Goal: Transaction & Acquisition: Purchase product/service

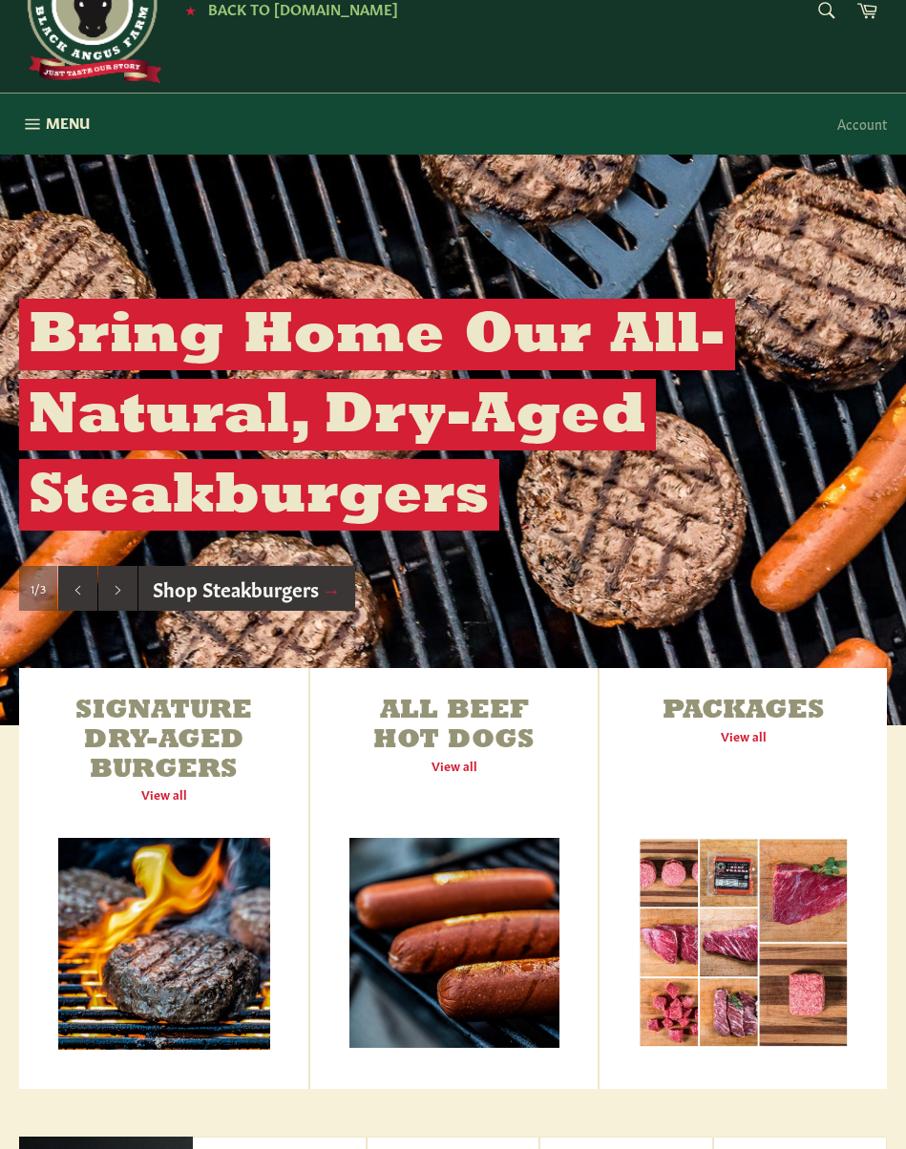
scroll to position [104, 0]
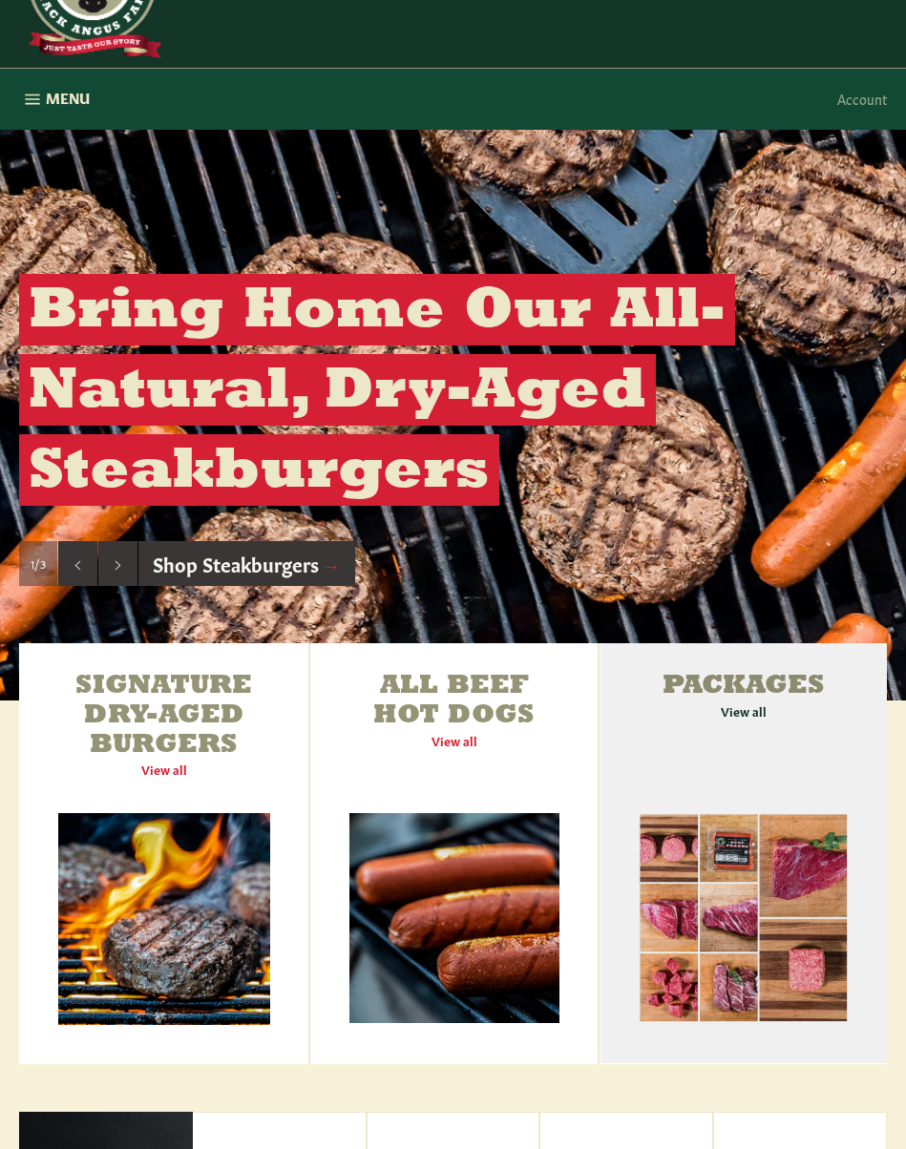
click at [737, 717] on link "Packages View all" at bounding box center [742, 853] width 287 height 421
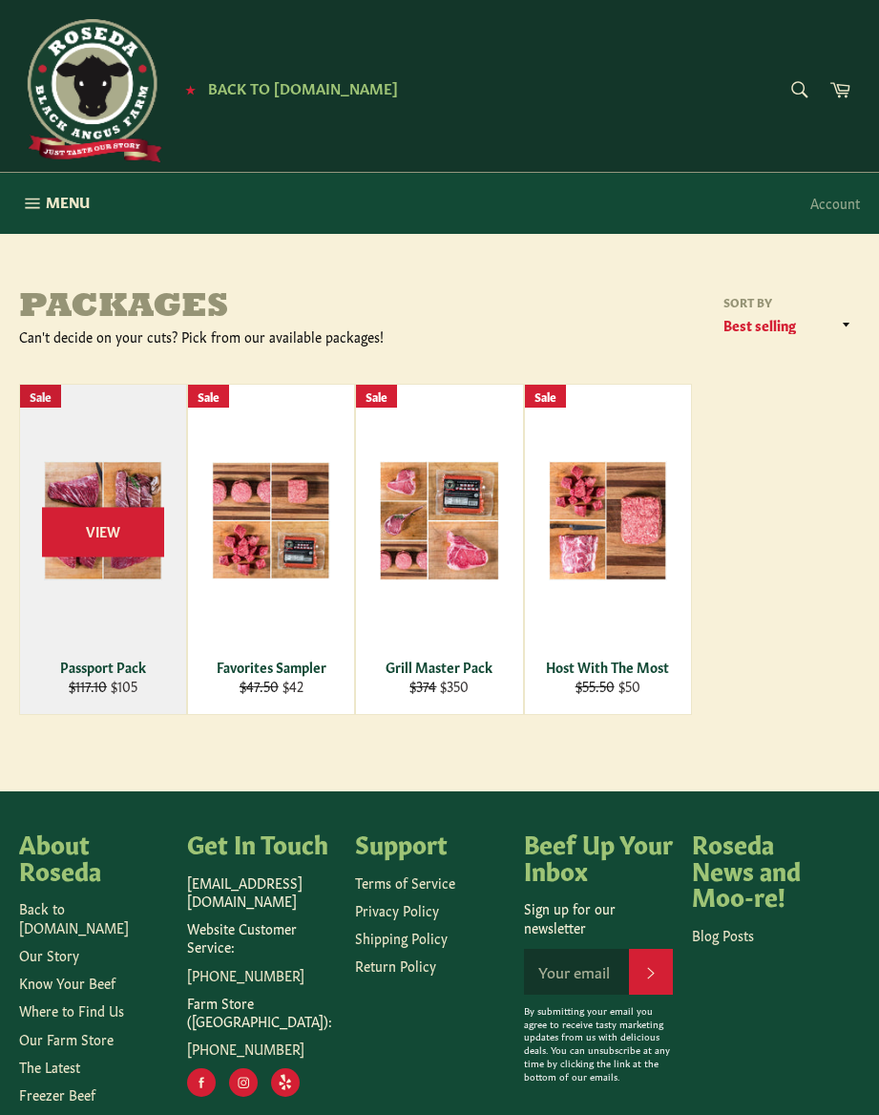
click at [153, 629] on div "View" at bounding box center [103, 549] width 166 height 329
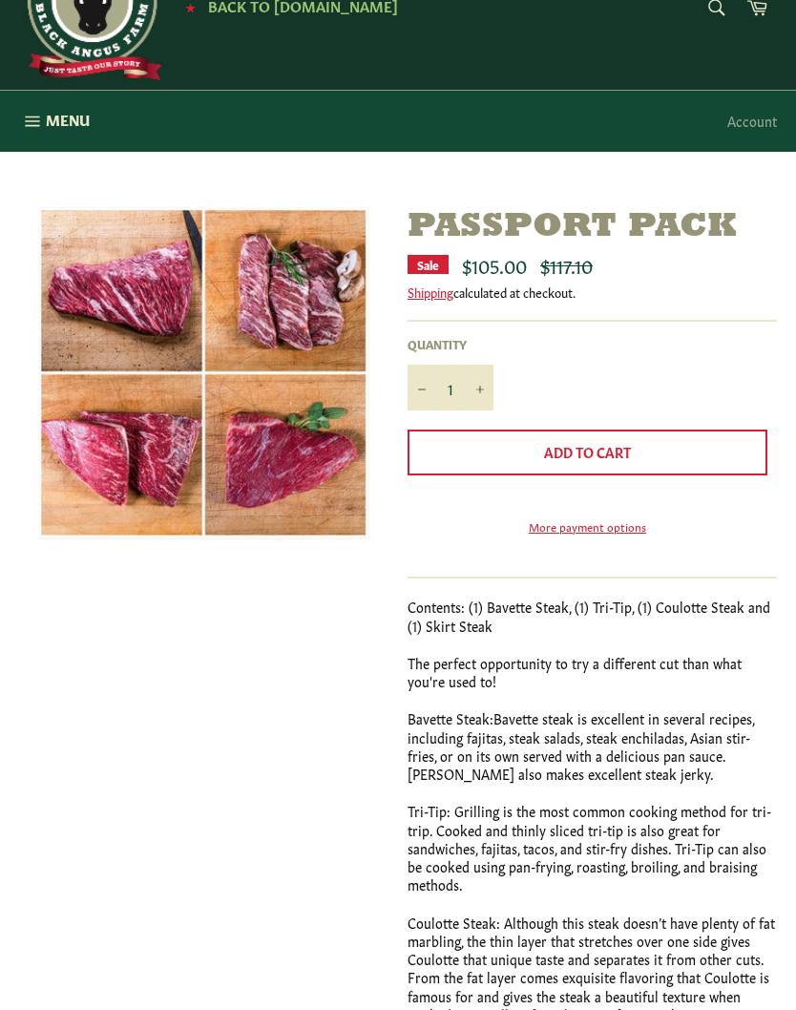
scroll to position [81, 0]
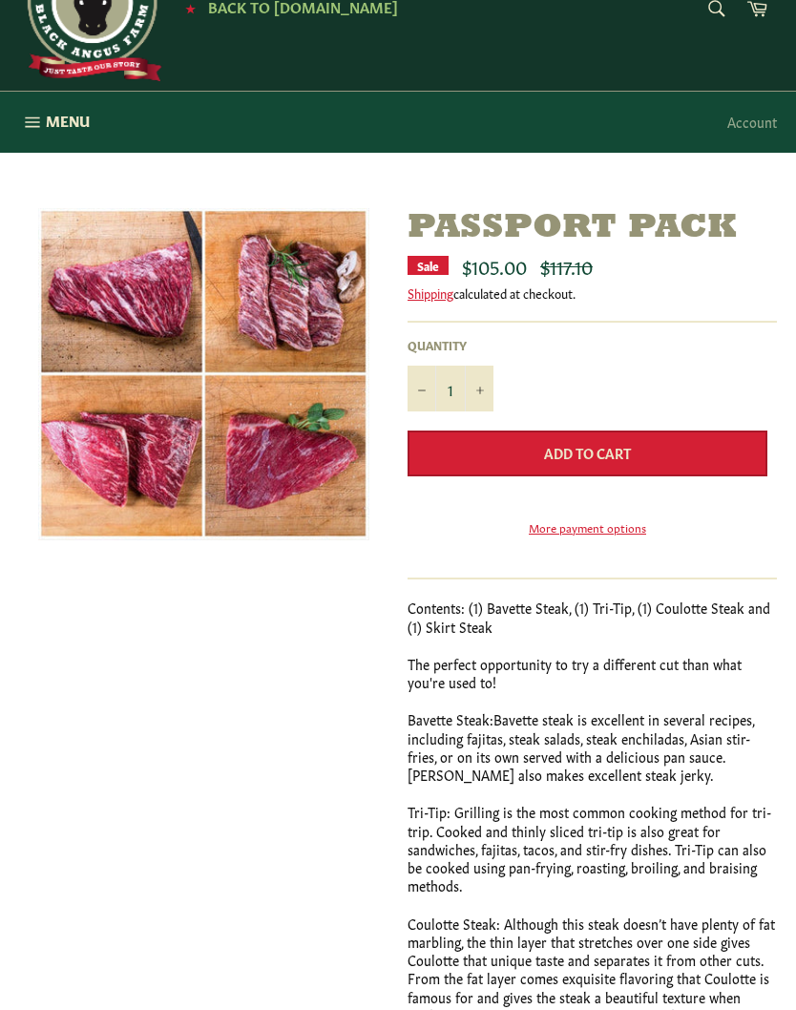
click at [654, 449] on button "Add to Cart" at bounding box center [588, 454] width 360 height 46
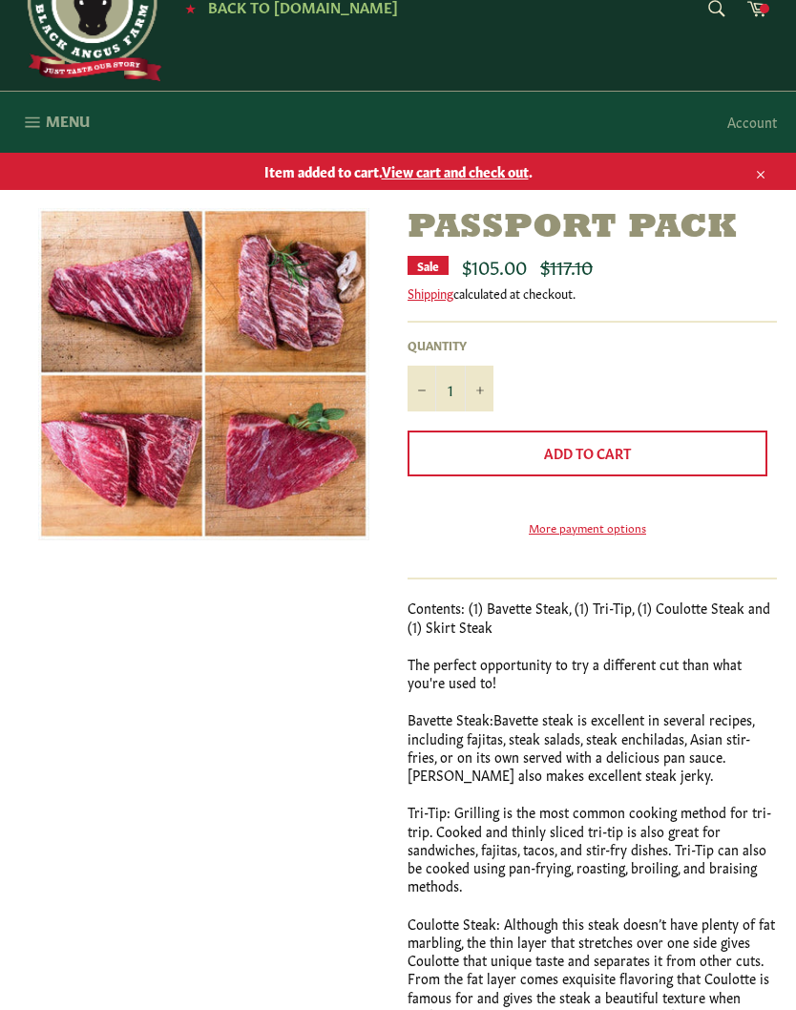
click at [42, 114] on icon "button" at bounding box center [32, 122] width 21 height 21
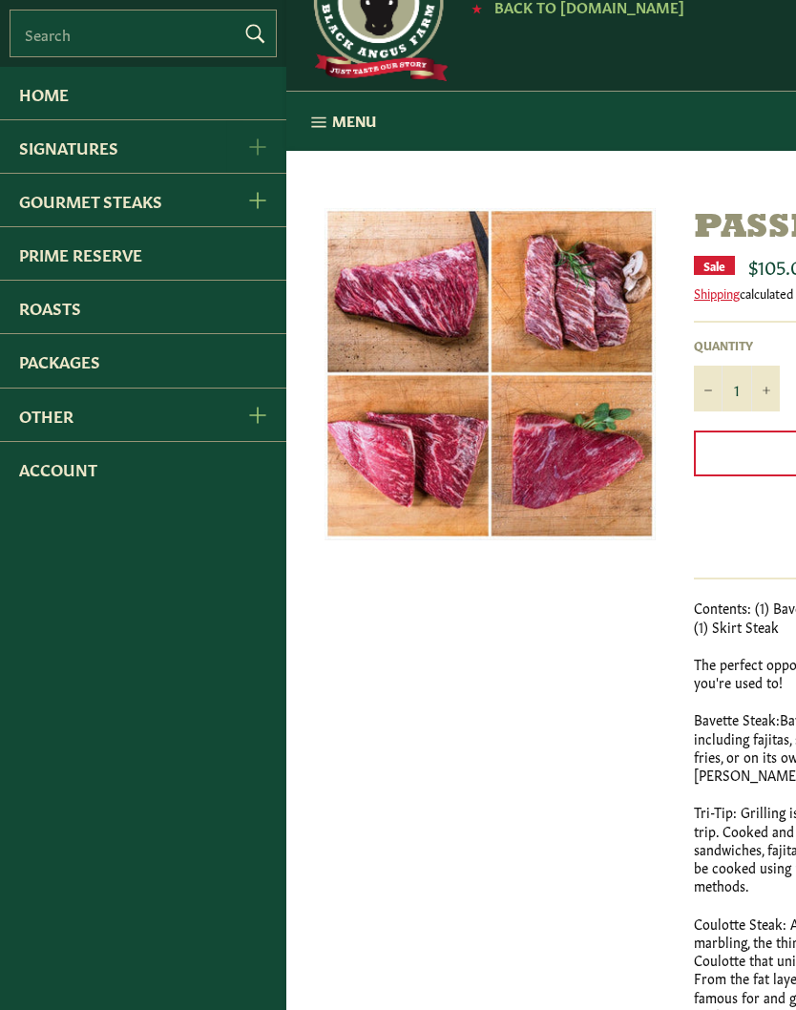
click at [255, 165] on button "Signatures Menu" at bounding box center [256, 146] width 60 height 53
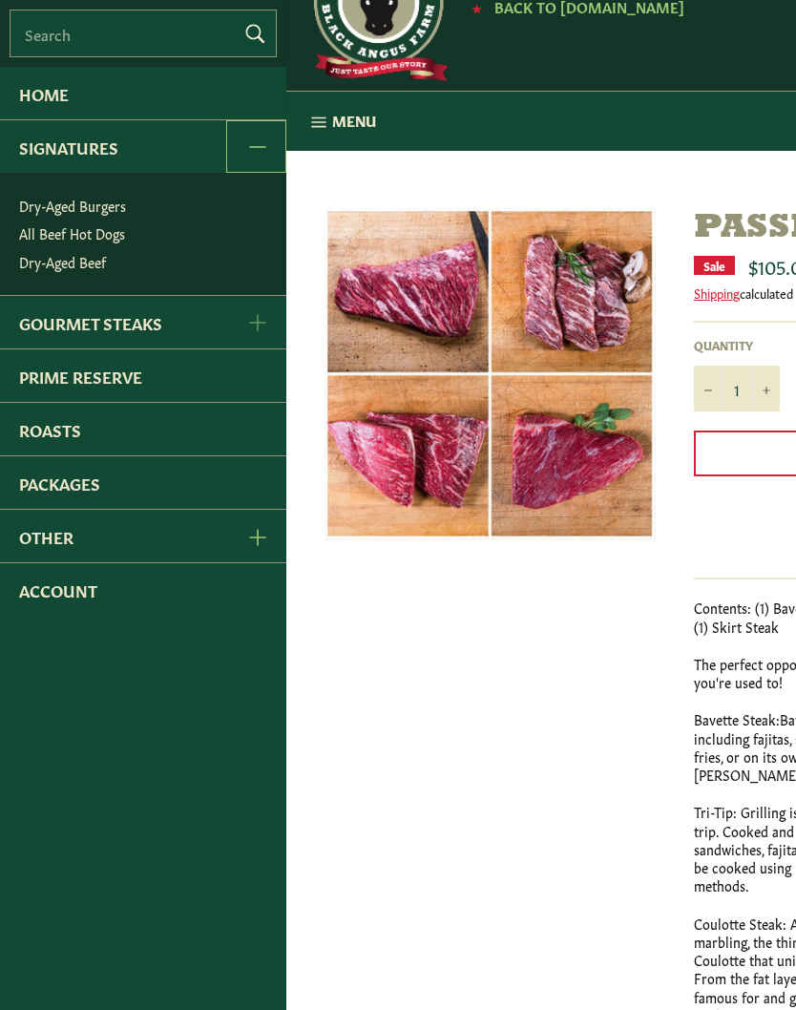
click at [247, 331] on span "Gourmet Steaks Menu" at bounding box center [256, 322] width 20 height 18
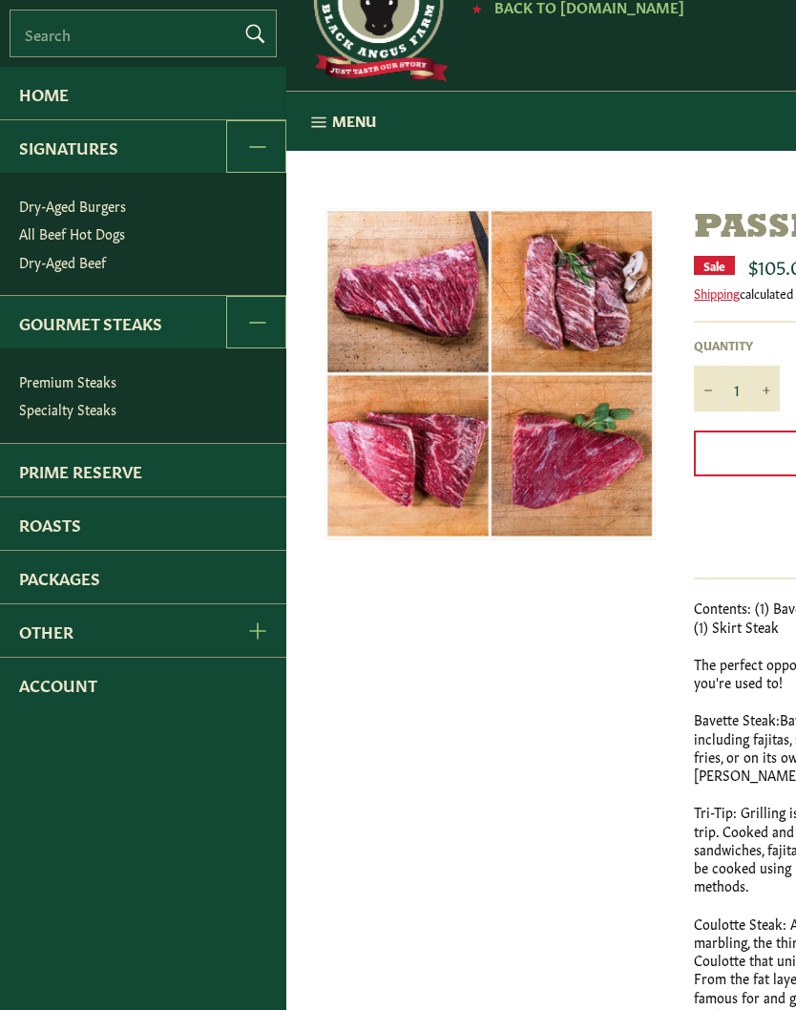
click at [83, 423] on link "Specialty Steaks" at bounding box center [148, 409] width 277 height 28
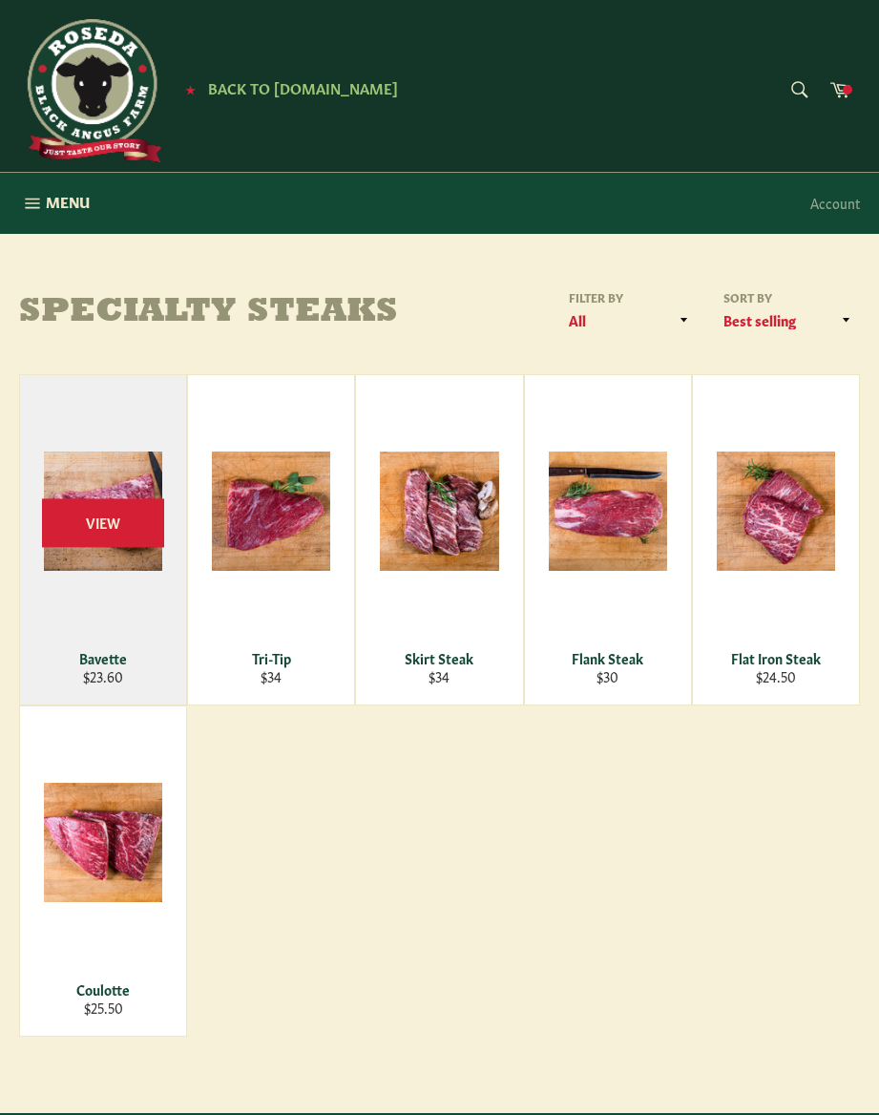
click at [106, 502] on span "View" at bounding box center [103, 522] width 122 height 49
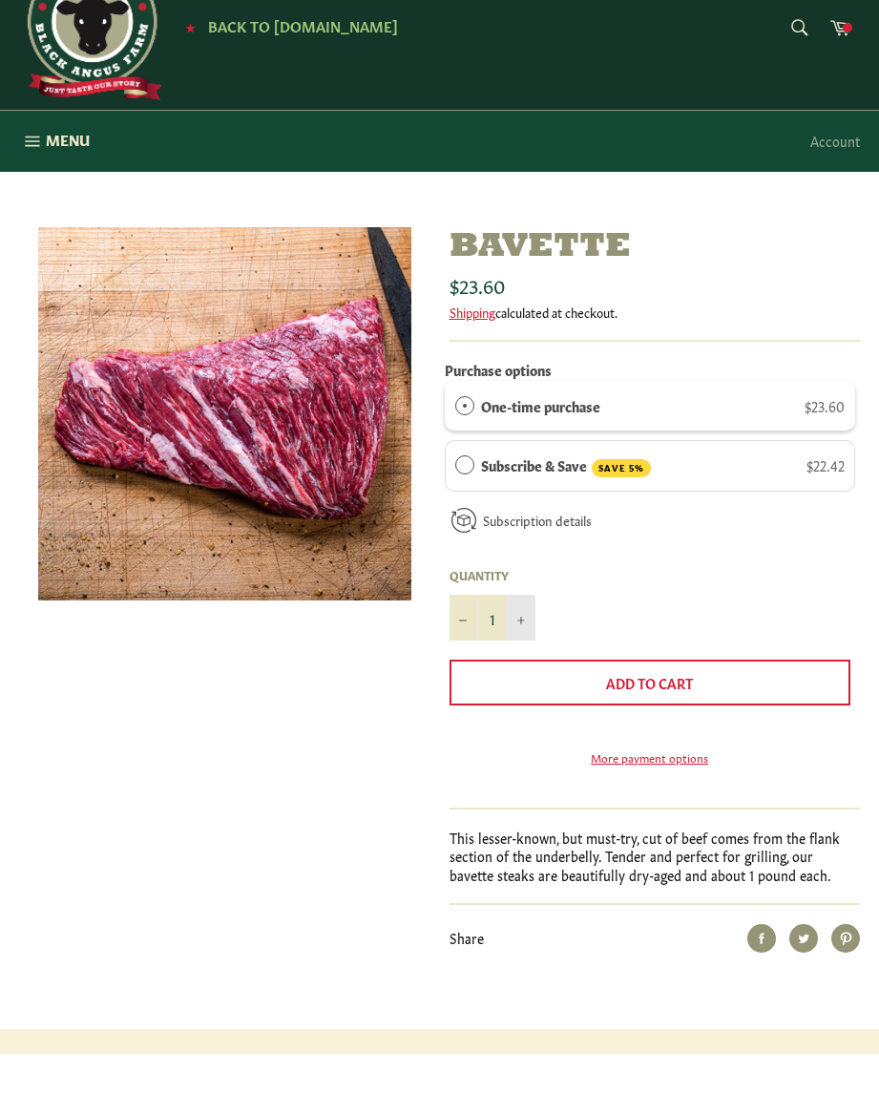
click at [519, 657] on button "+" at bounding box center [521, 680] width 29 height 46
type input "2"
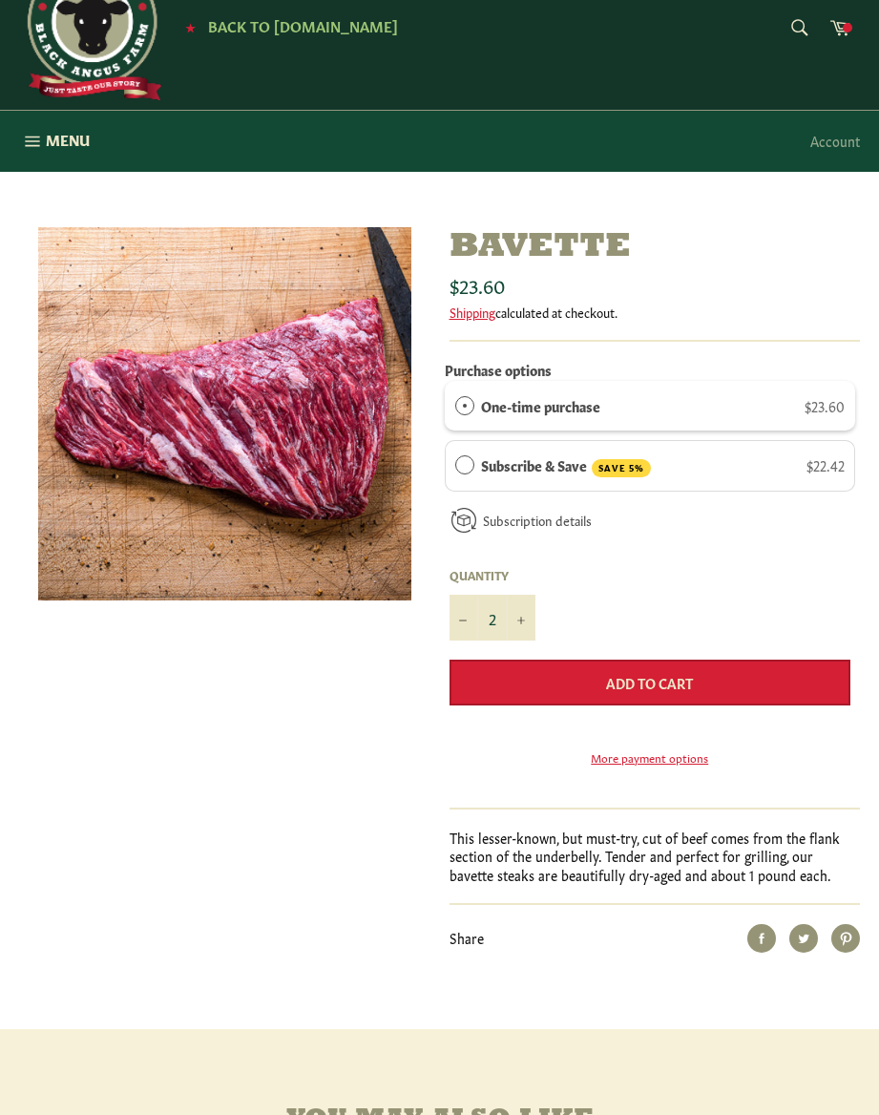
click at [711, 680] on button "Add to Cart" at bounding box center [651, 683] width 402 height 46
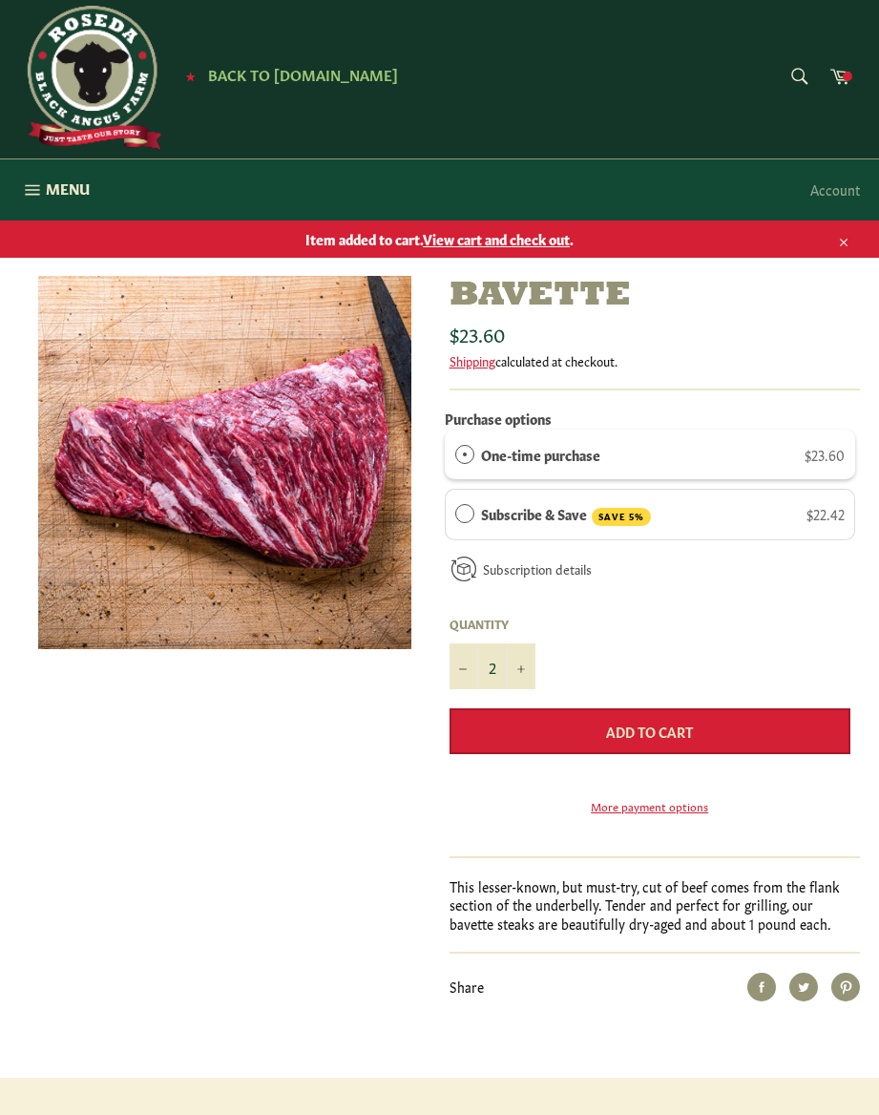
scroll to position [0, 0]
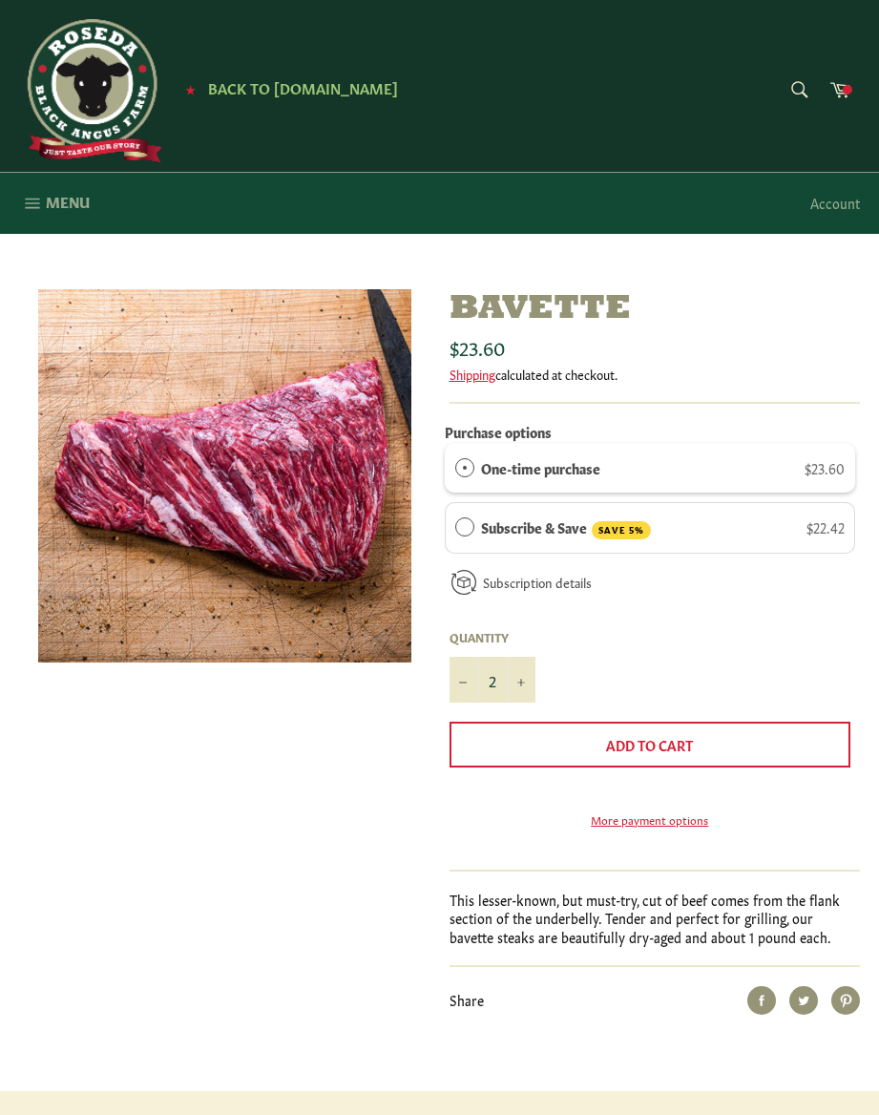
click at [20, 208] on button "Menu Site navigation" at bounding box center [54, 203] width 109 height 61
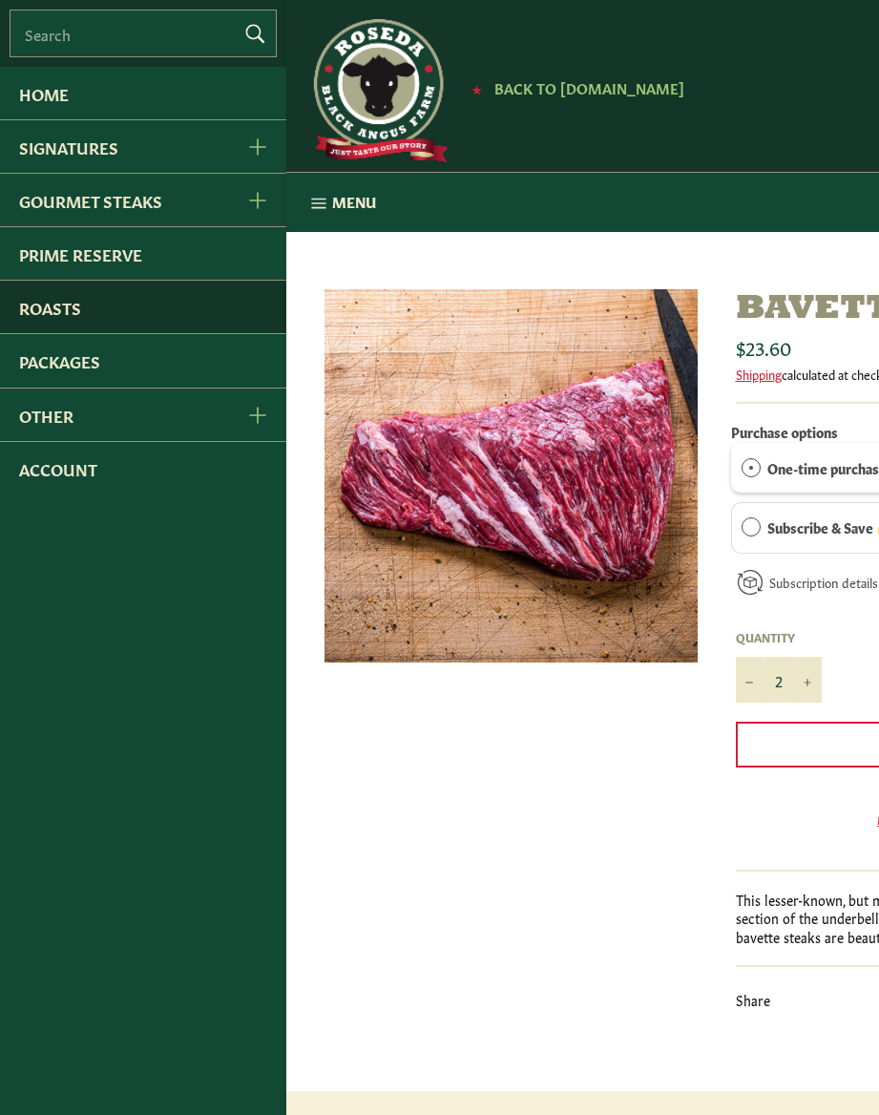
click at [44, 319] on link "Roasts" at bounding box center [143, 307] width 286 height 53
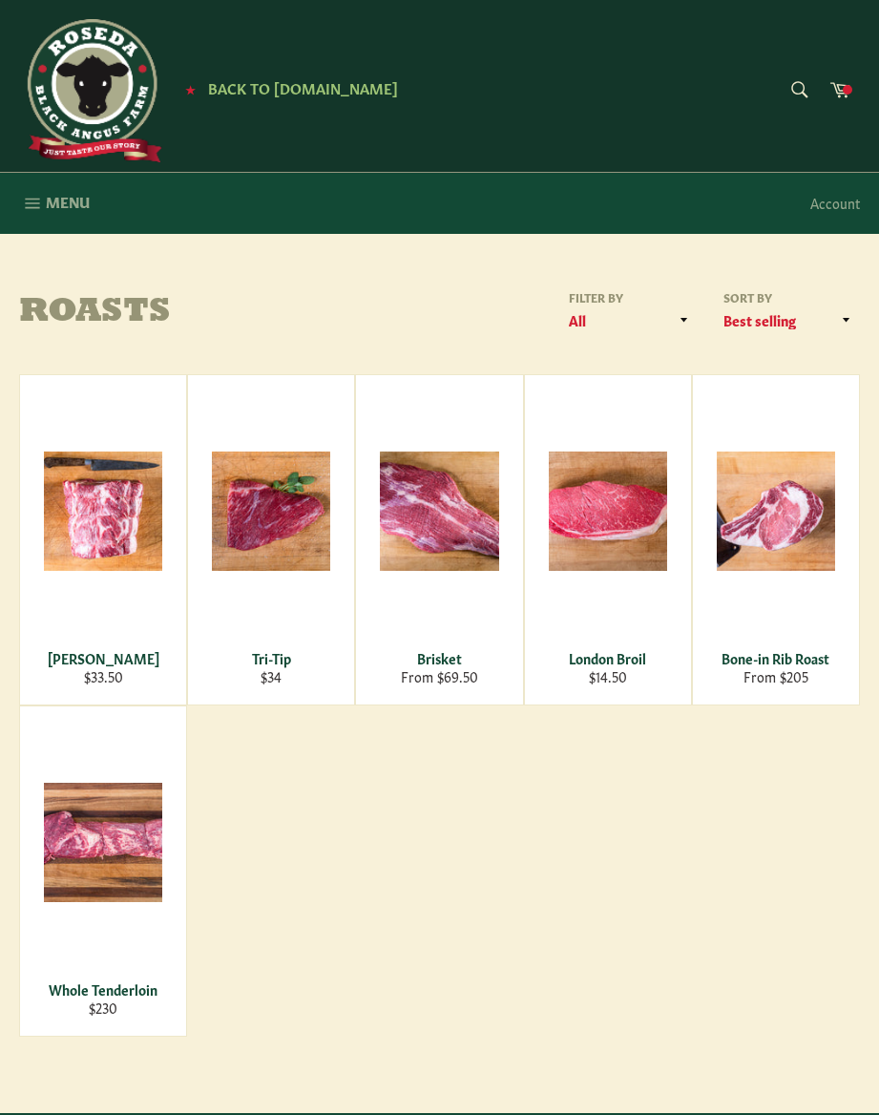
click at [33, 224] on button "Menu Site navigation" at bounding box center [54, 203] width 109 height 61
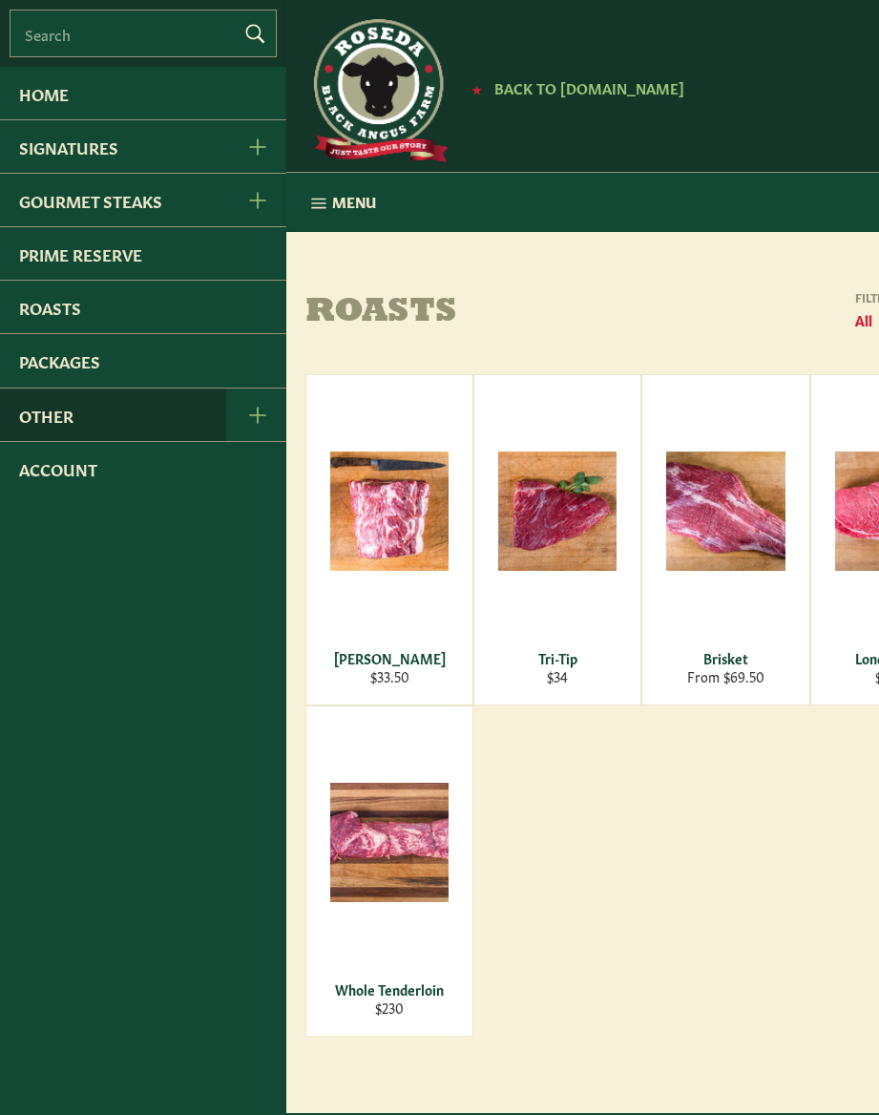
click at [73, 431] on link "Other" at bounding box center [113, 415] width 226 height 53
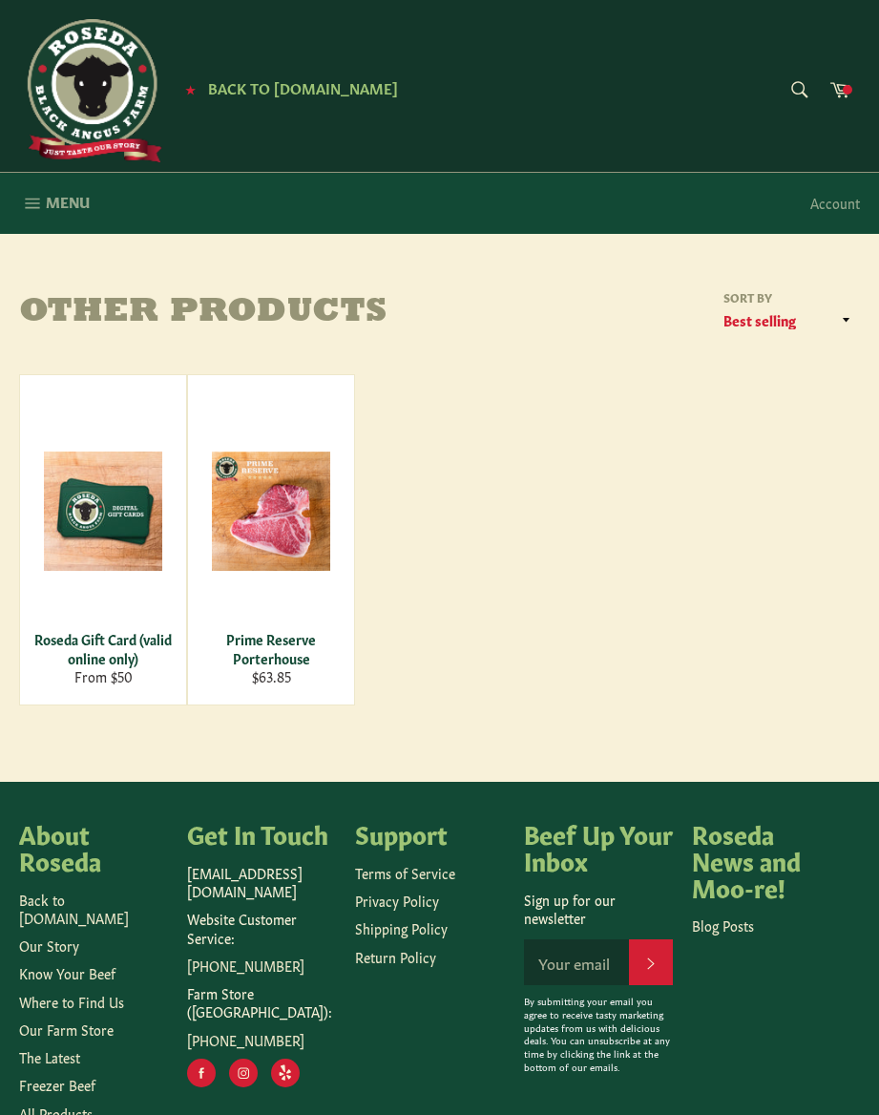
click at [32, 225] on button "Menu Site navigation" at bounding box center [54, 203] width 109 height 61
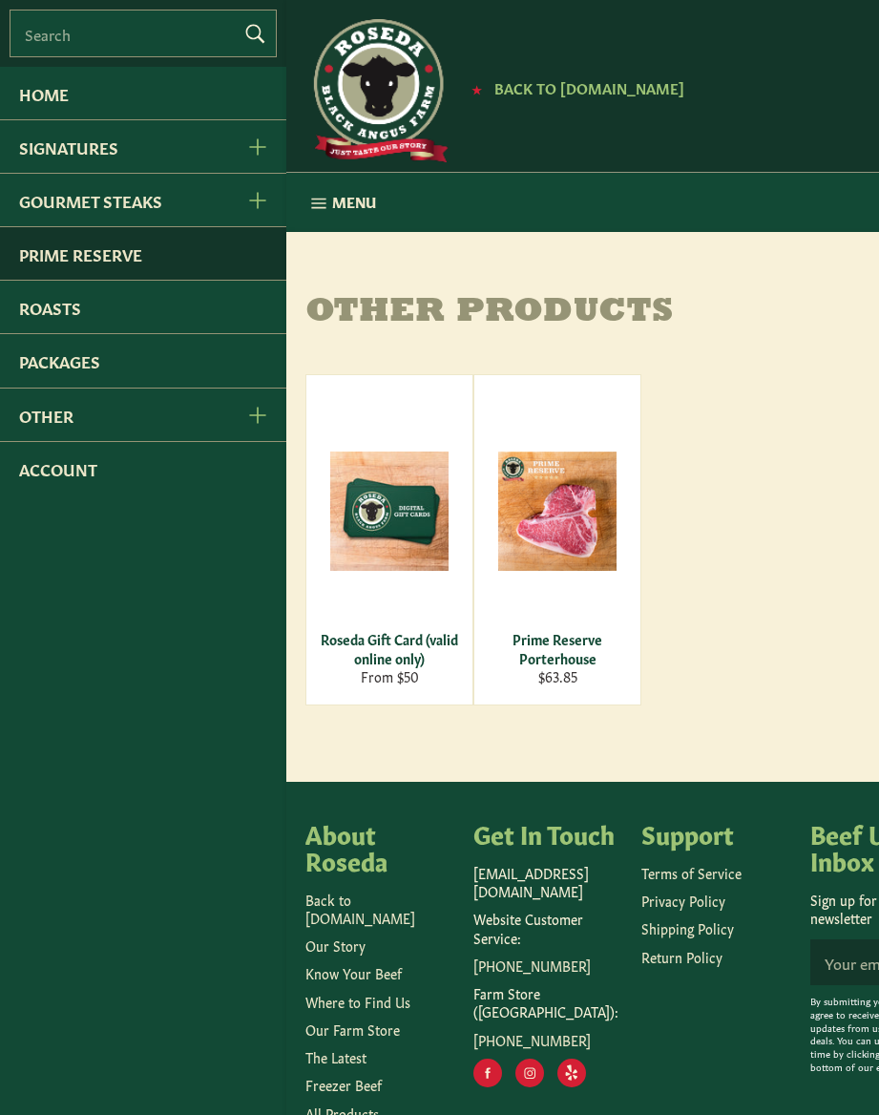
click at [139, 257] on link "Prime Reserve" at bounding box center [143, 253] width 286 height 53
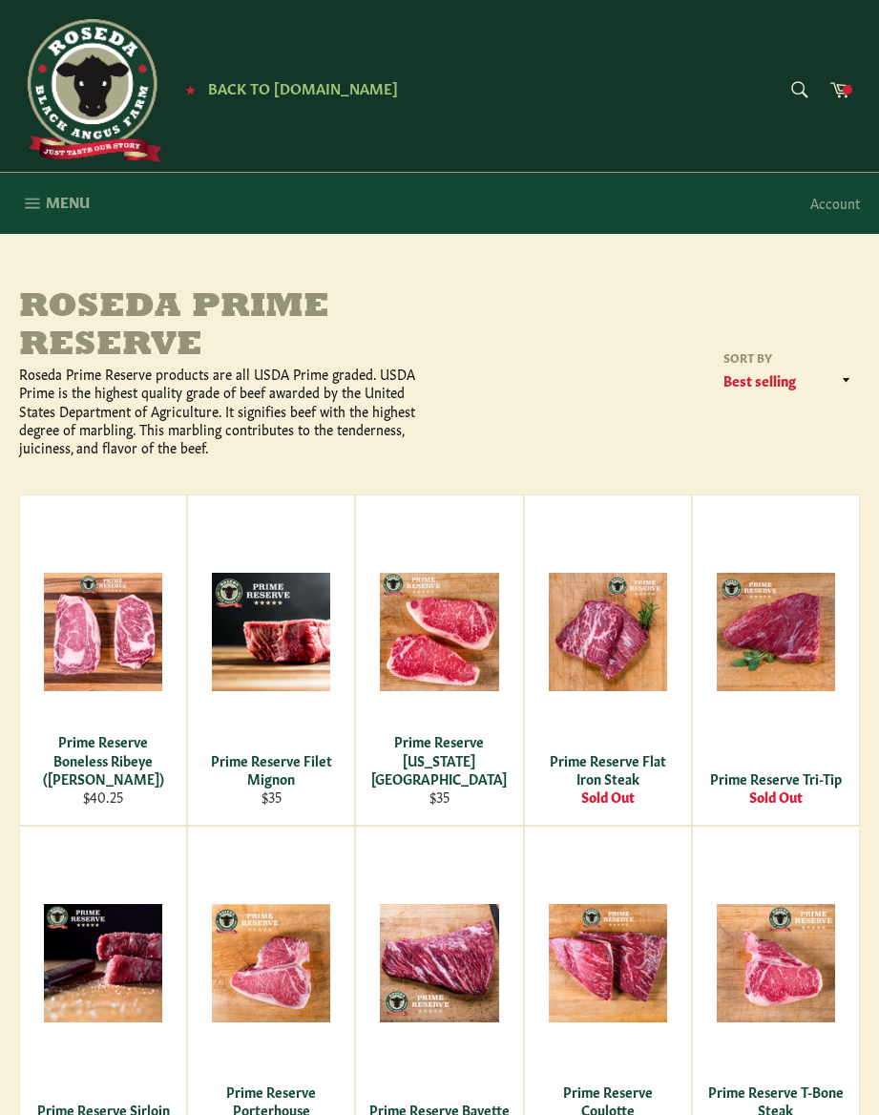
click at [22, 203] on icon "button" at bounding box center [32, 203] width 21 height 21
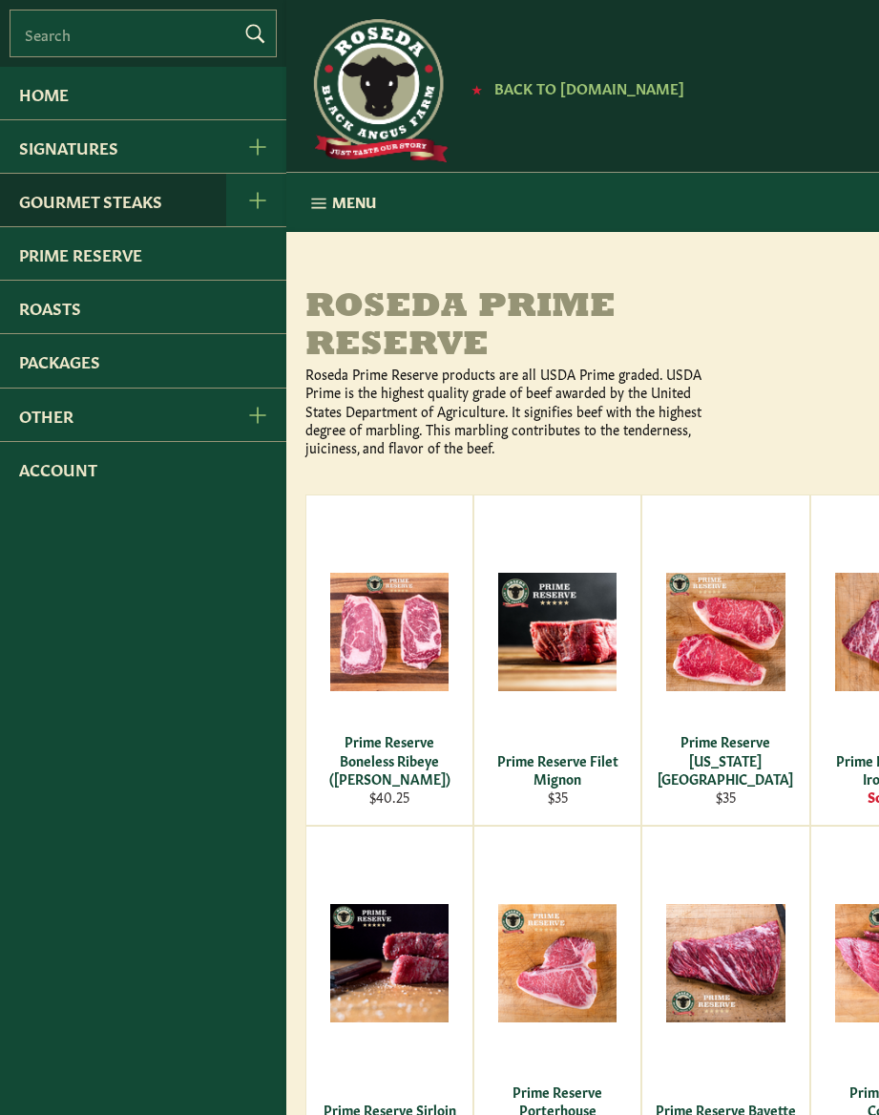
click at [137, 210] on link "Gourmet Steaks" at bounding box center [113, 200] width 226 height 53
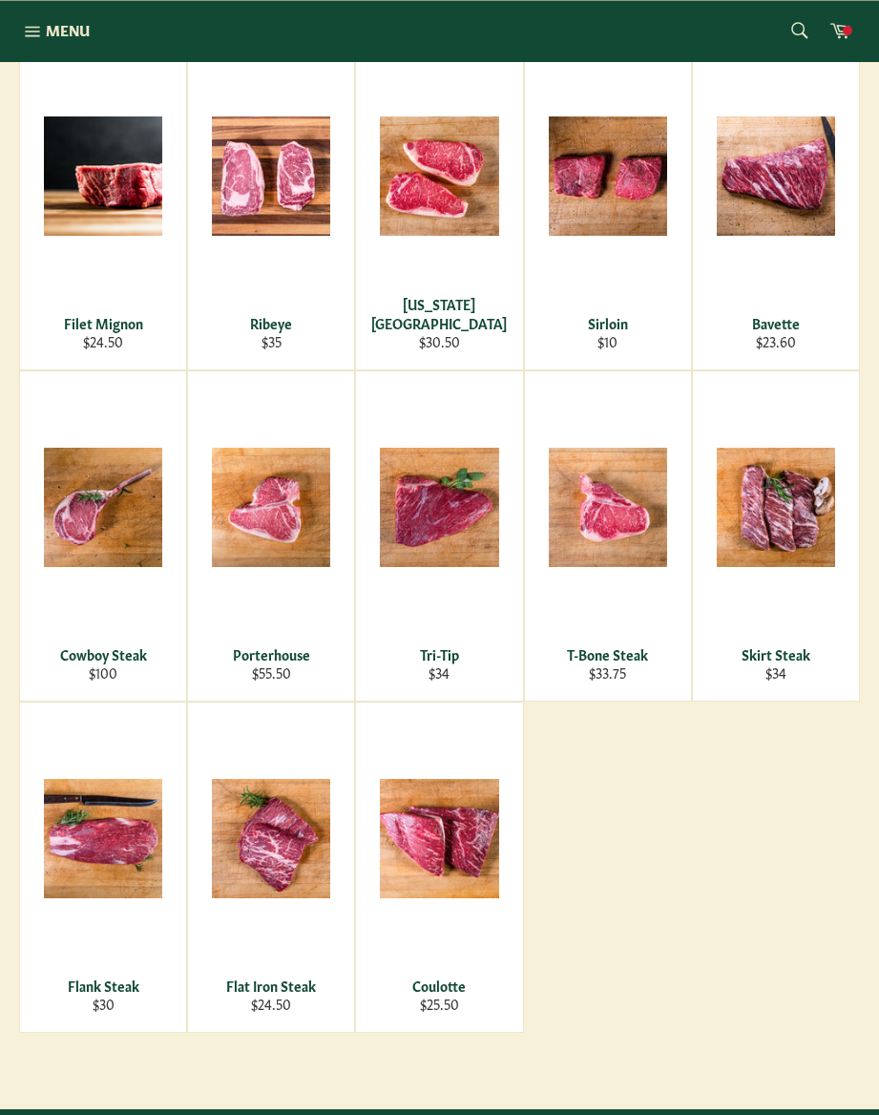
scroll to position [336, 0]
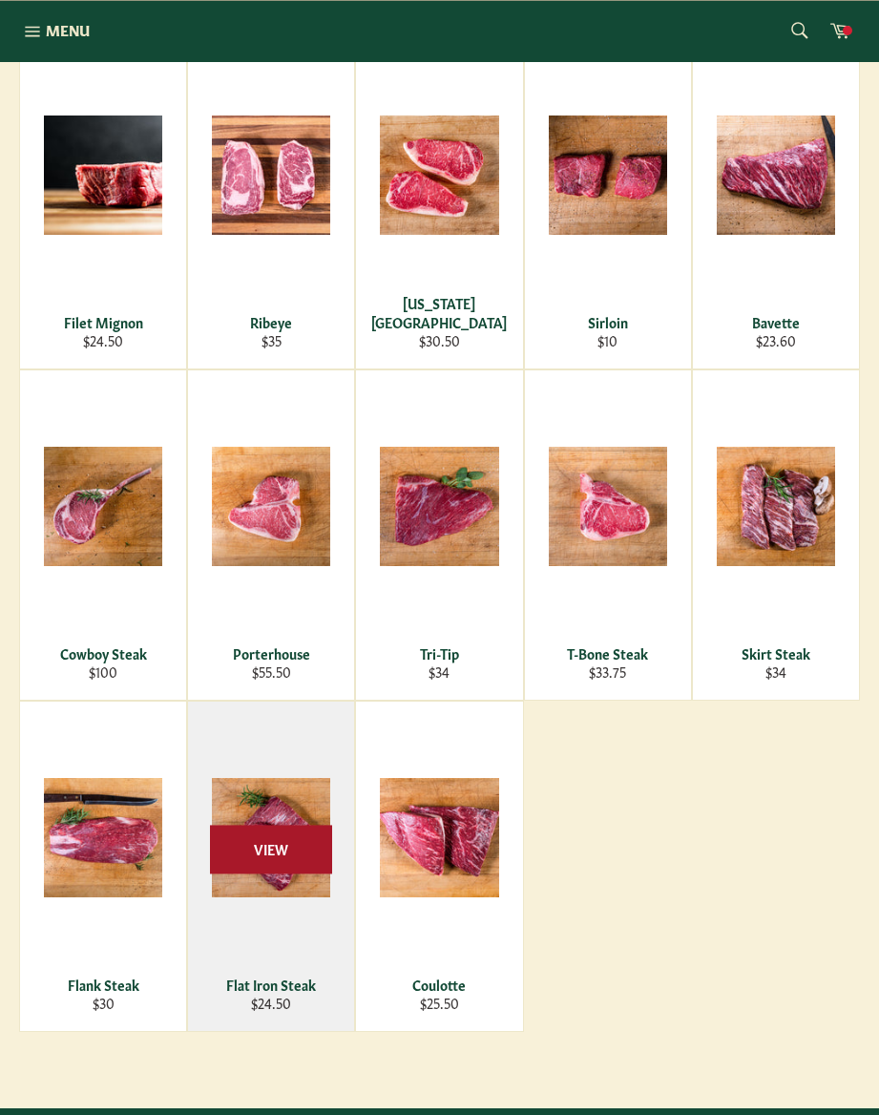
click at [298, 848] on span "View" at bounding box center [271, 849] width 122 height 49
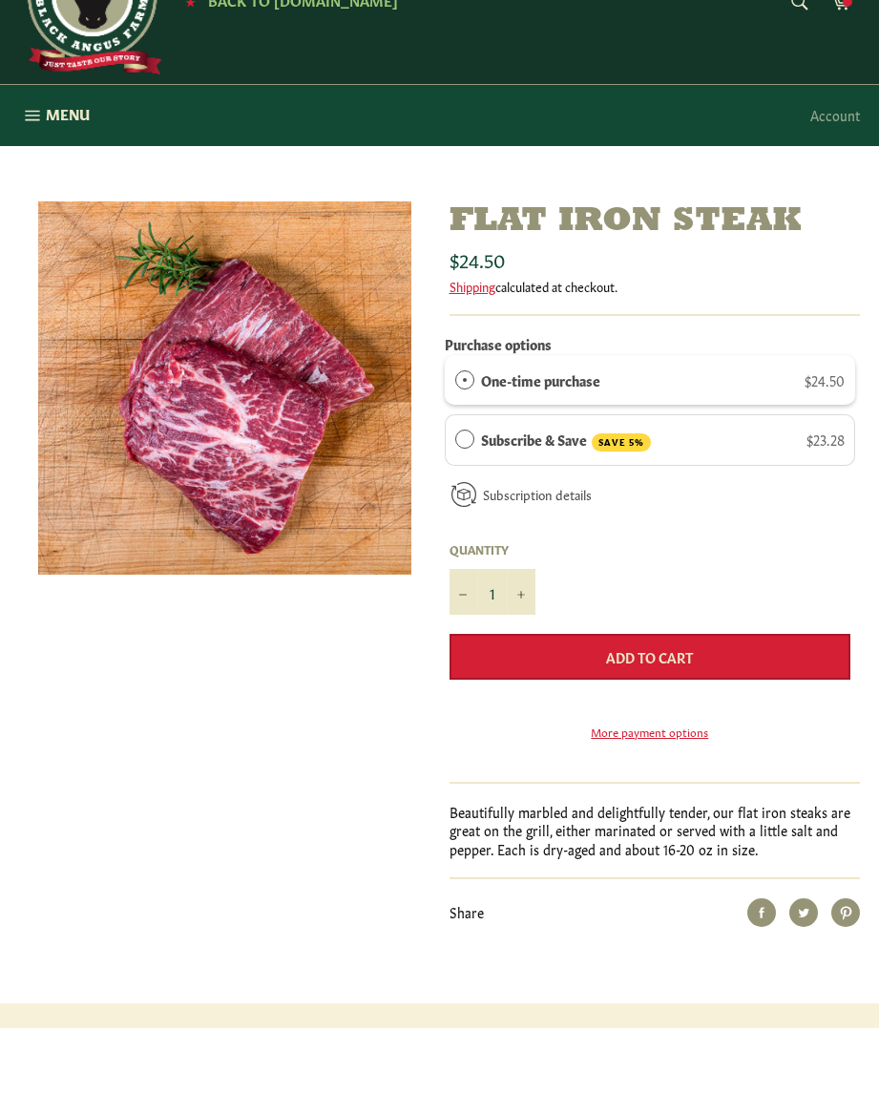
click at [688, 735] on span "Add to Cart" at bounding box center [649, 744] width 87 height 19
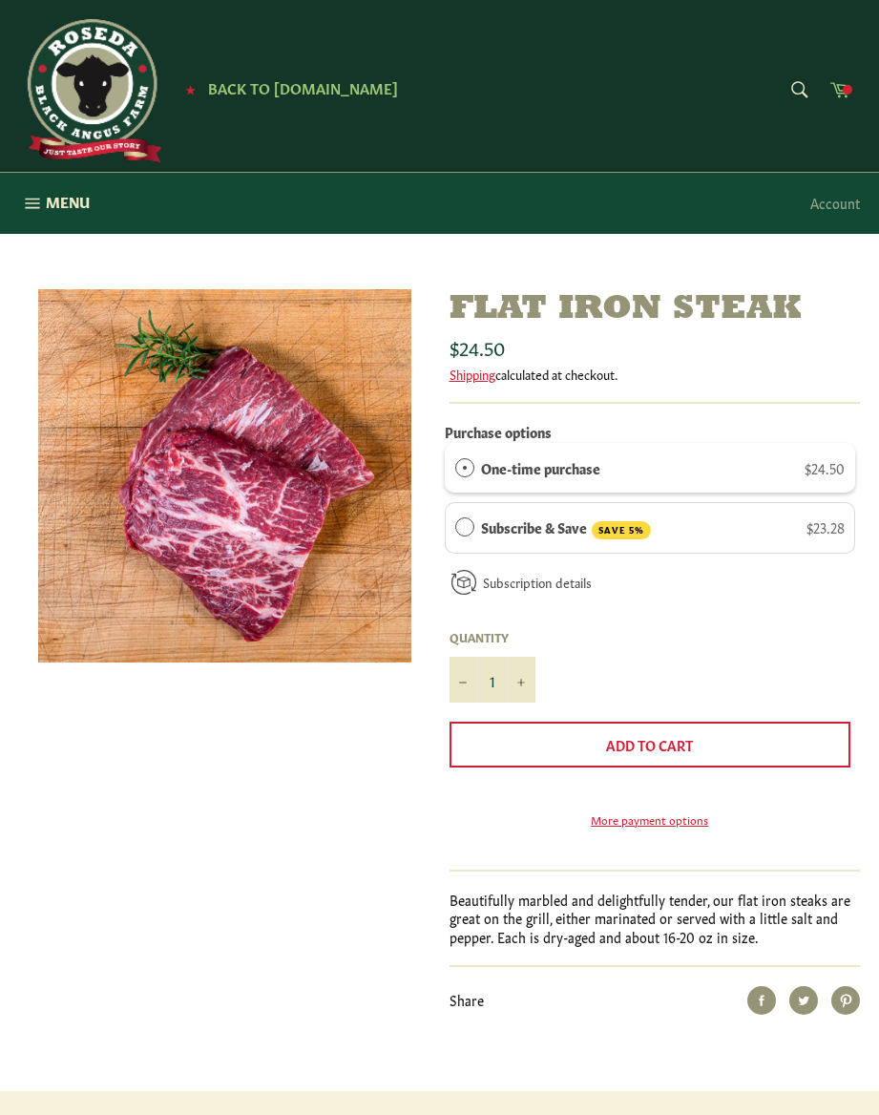
click at [838, 100] on link "Cart" at bounding box center [840, 91] width 40 height 43
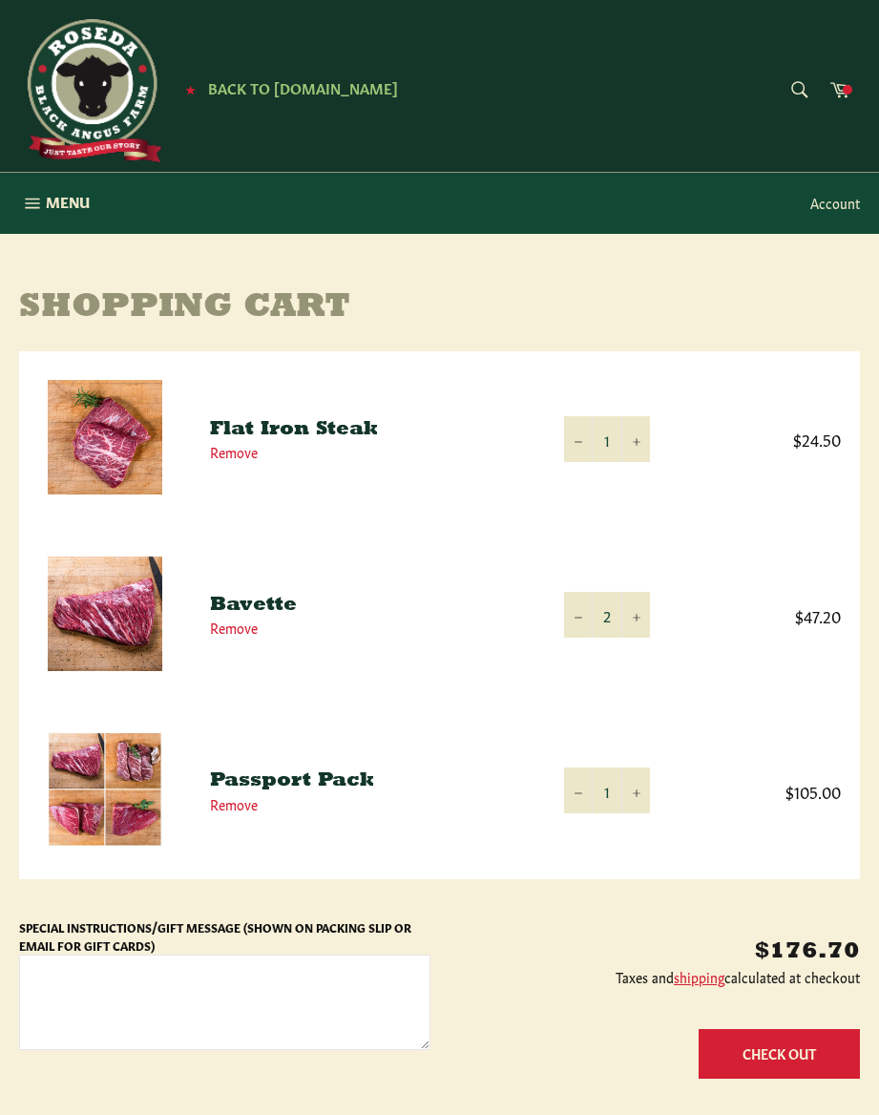
click at [834, 198] on link "Account" at bounding box center [835, 203] width 69 height 56
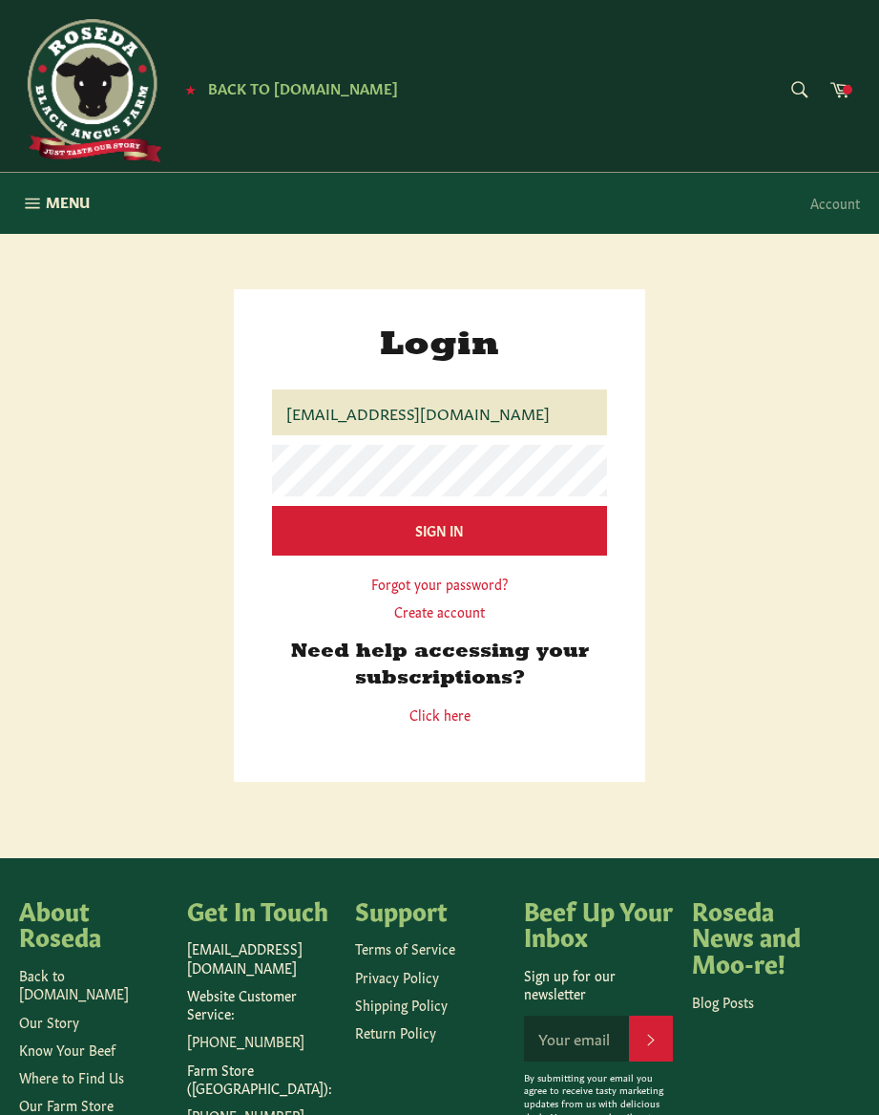
type input "hlasoski@md.metrocast.net"
click at [439, 536] on input "Sign In" at bounding box center [439, 530] width 335 height 49
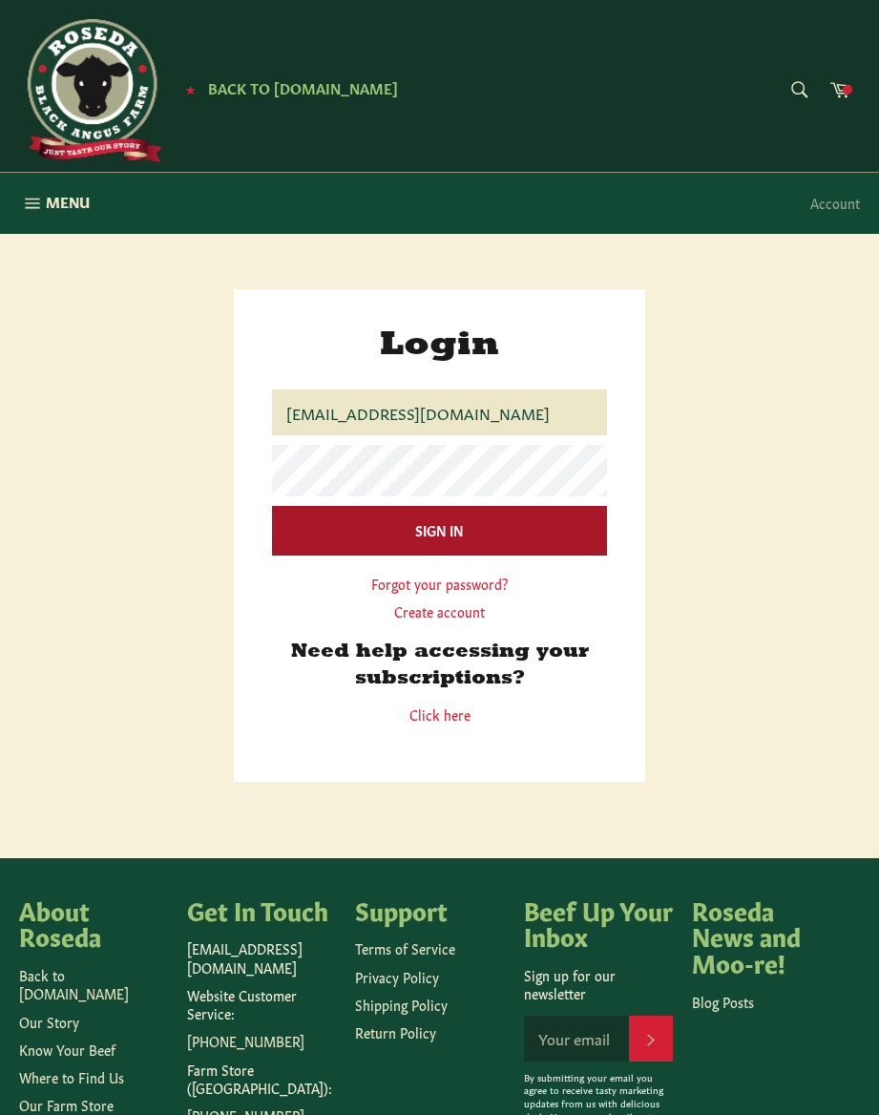
click at [527, 547] on input "Sign In" at bounding box center [439, 530] width 335 height 49
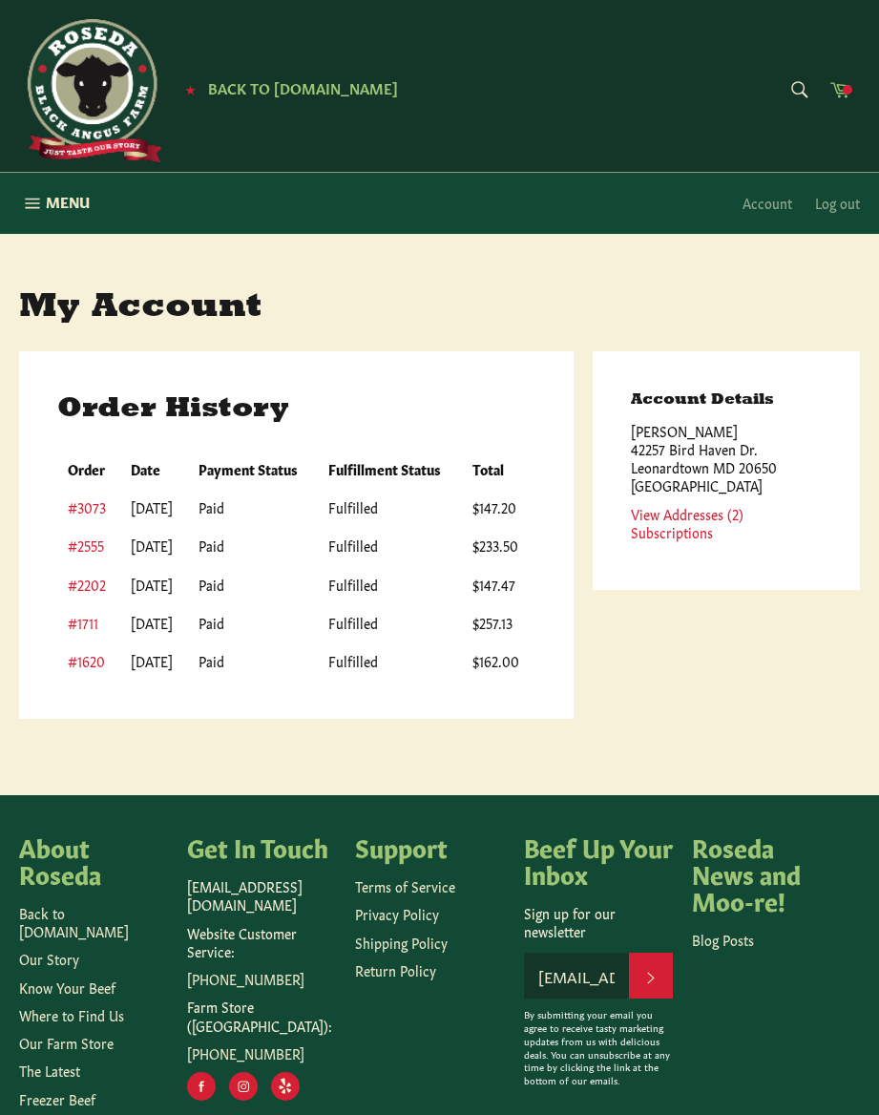
click at [838, 105] on link "Cart" at bounding box center [840, 91] width 40 height 43
